Goal: Information Seeking & Learning: Learn about a topic

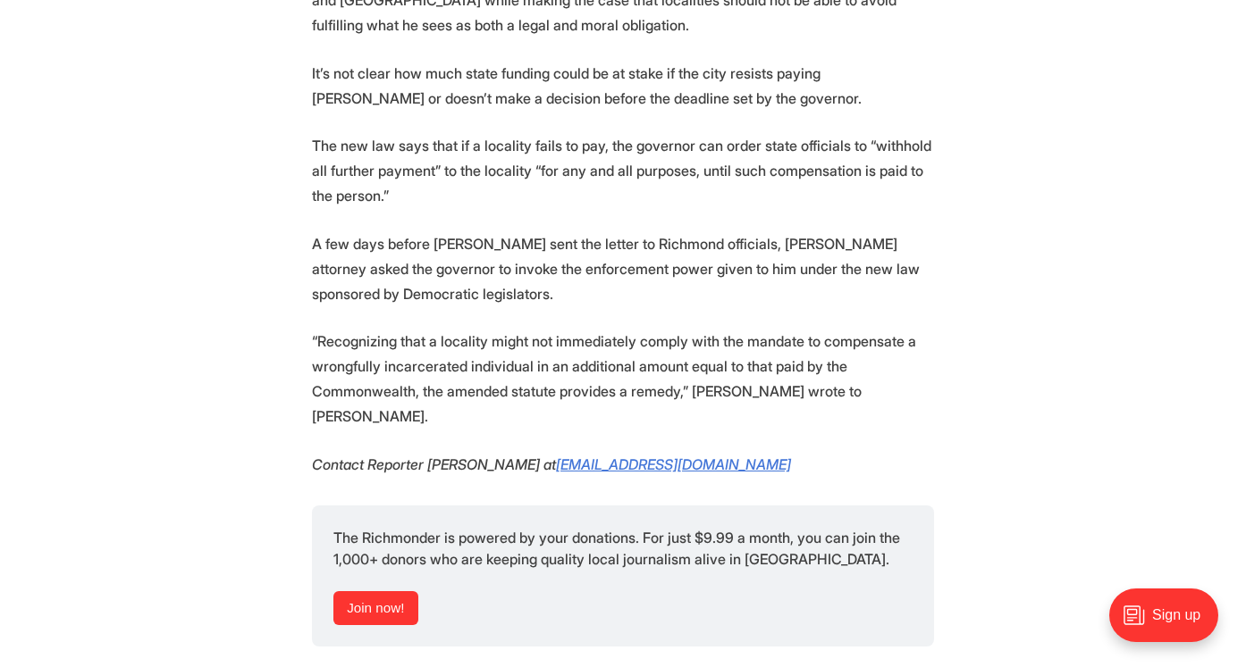
scroll to position [4899, 0]
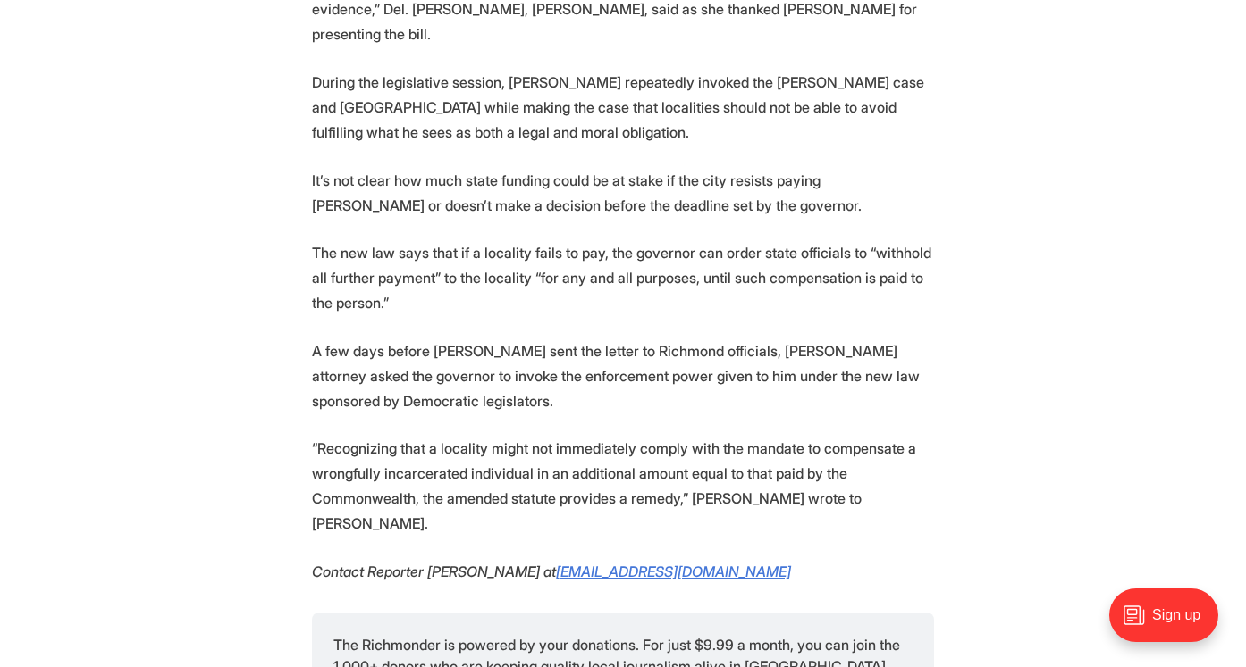
click at [664, 339] on p "A few days before [PERSON_NAME] sent the letter to Richmond officials, [PERSON_…" at bounding box center [623, 376] width 622 height 75
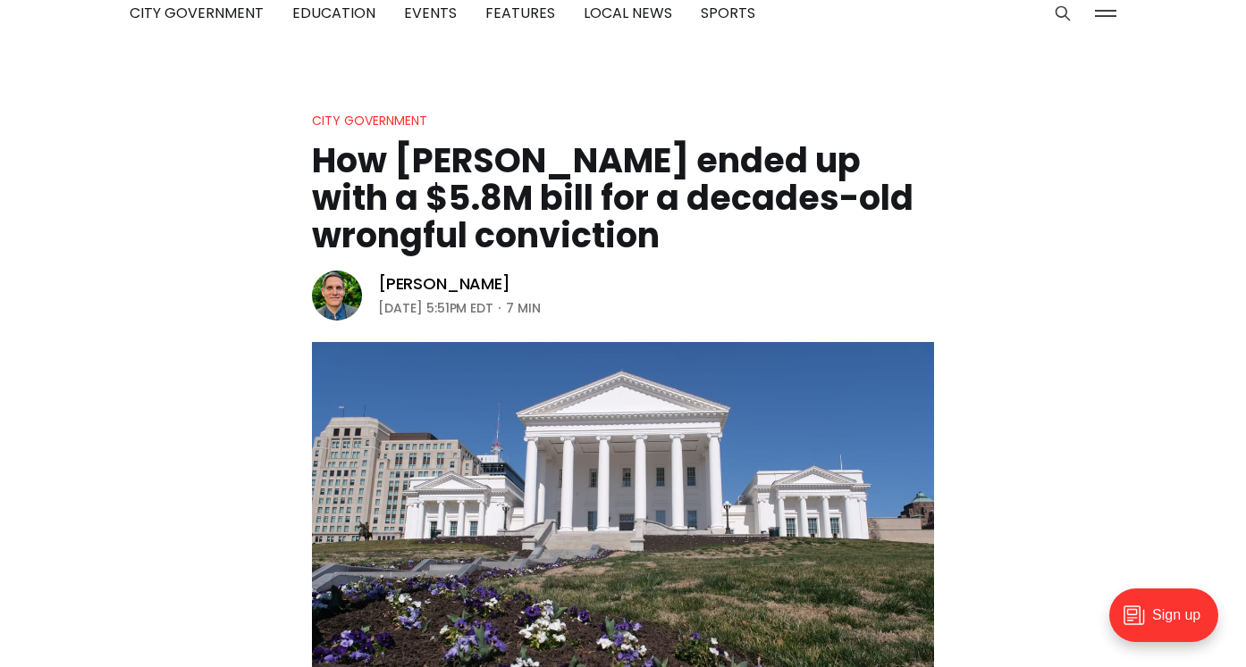
scroll to position [0, 0]
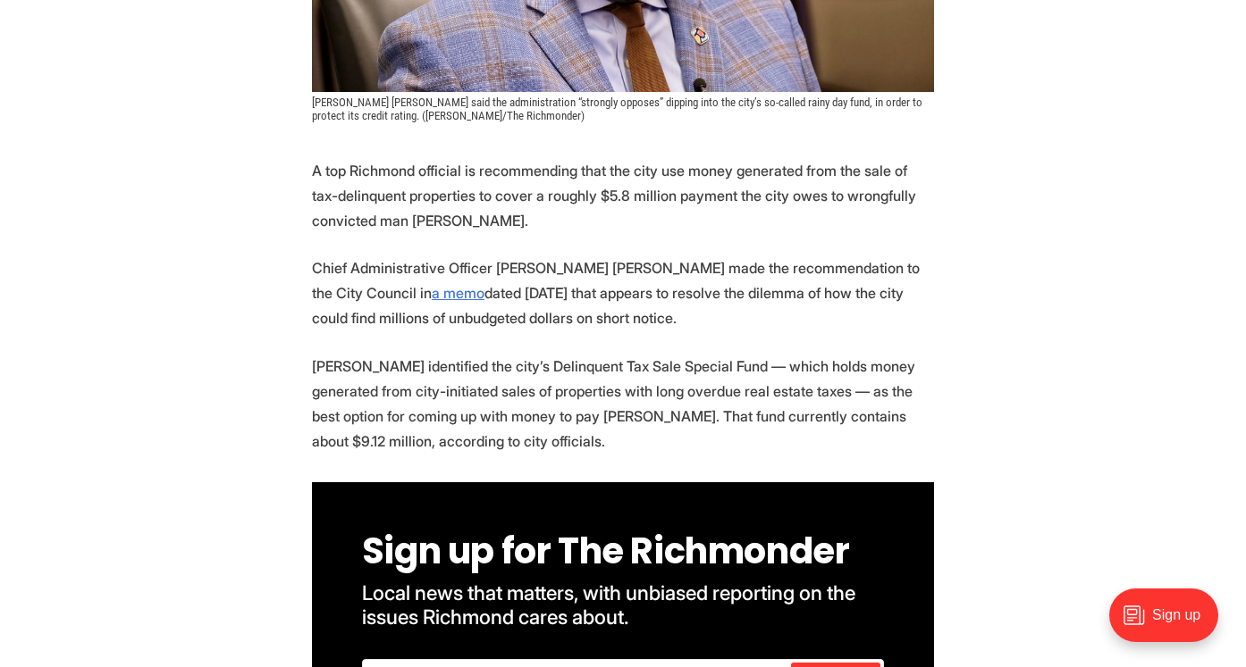
scroll to position [687, 0]
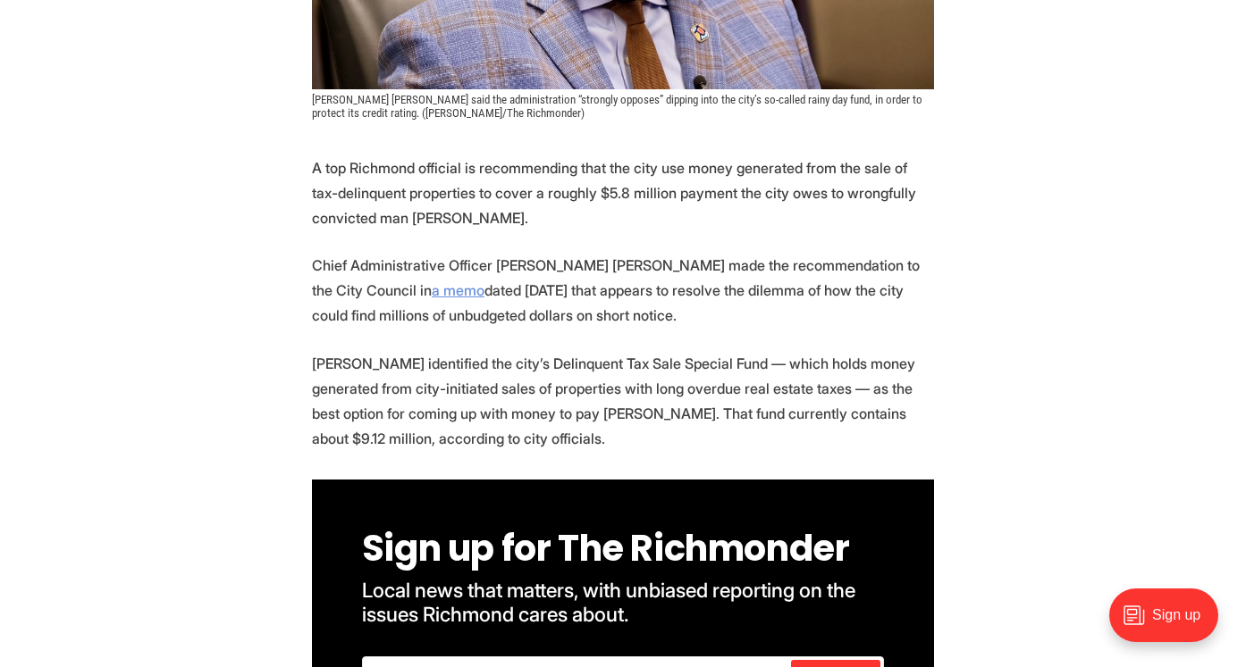
click at [432, 296] on link "a memo" at bounding box center [458, 290] width 53 height 18
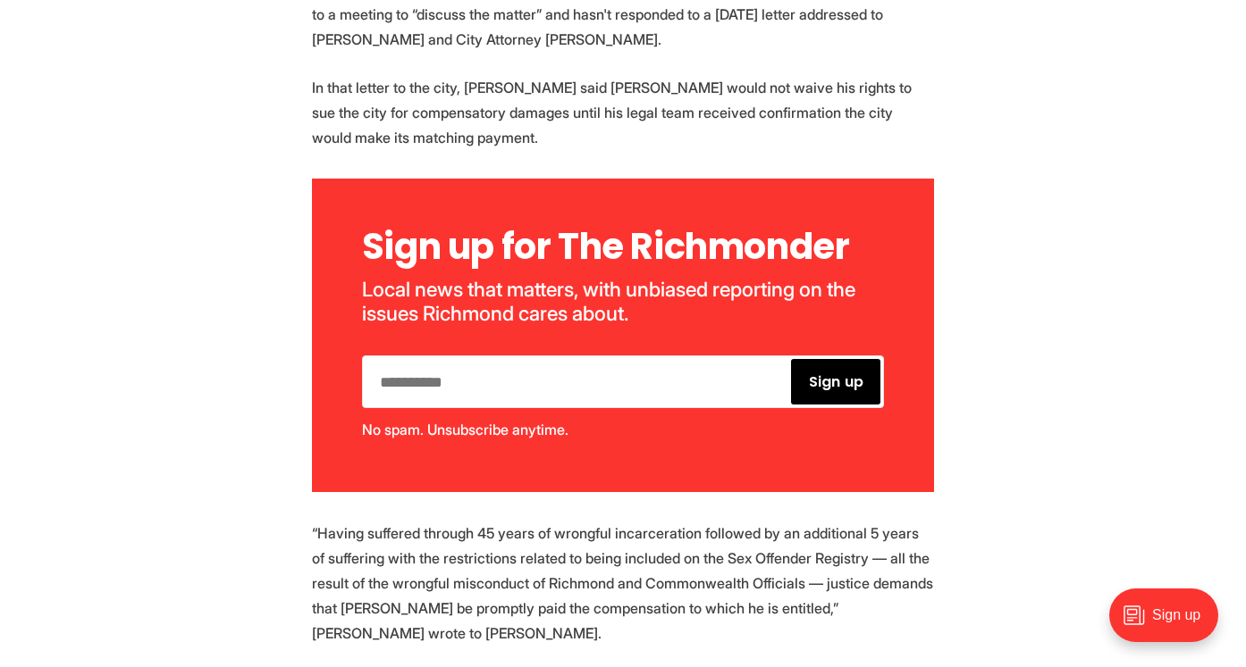
scroll to position [2975, 0]
